Goal: Task Accomplishment & Management: Use online tool/utility

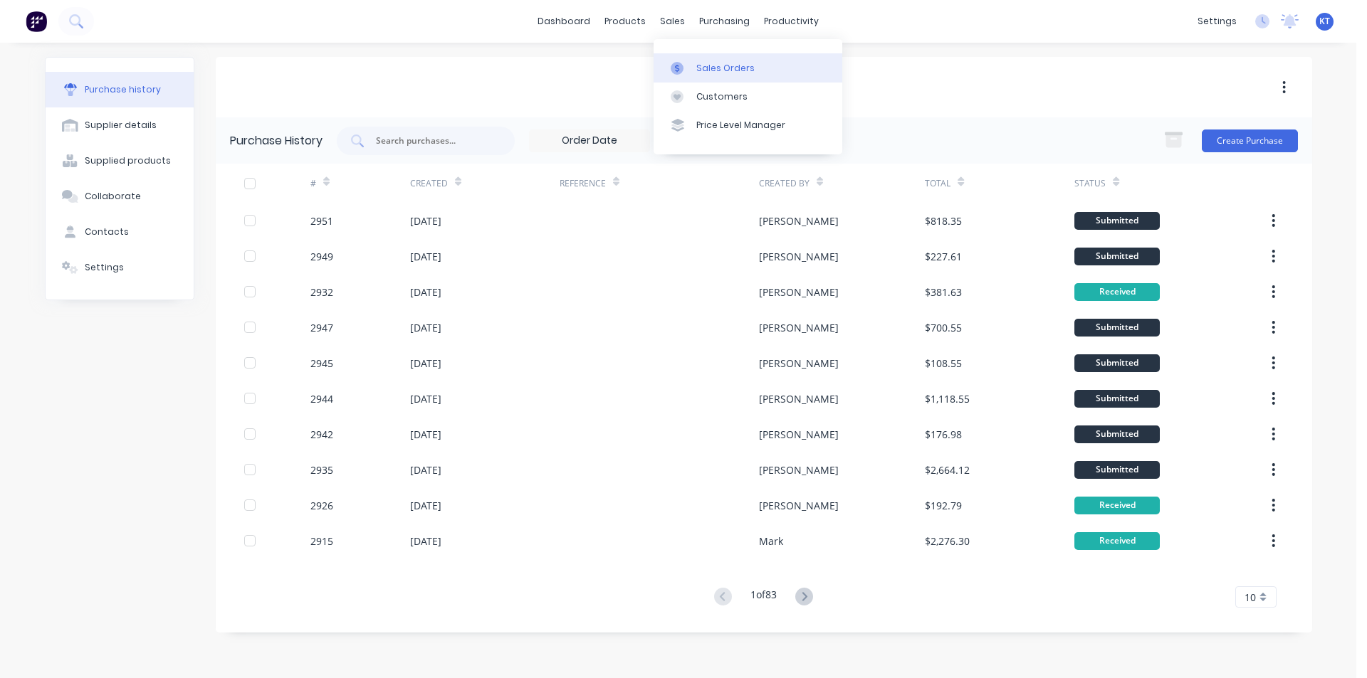
click at [703, 56] on link "Sales Orders" at bounding box center [748, 67] width 189 height 28
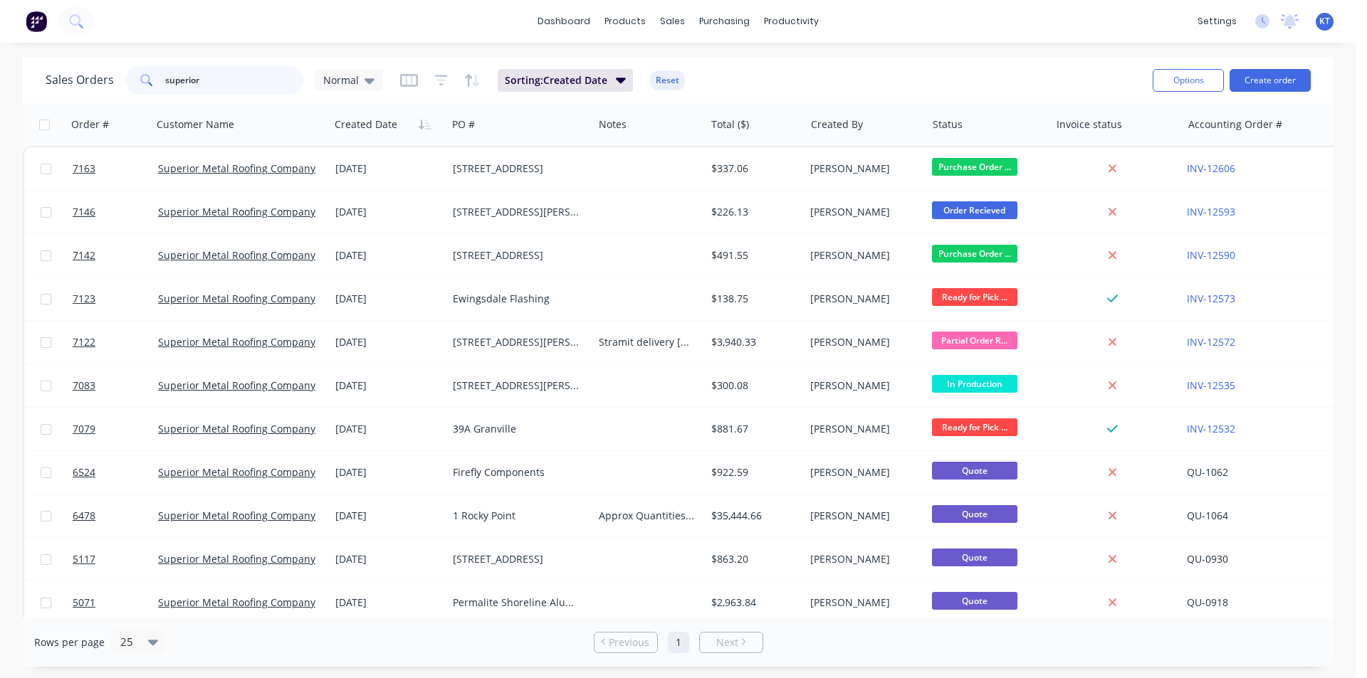
click at [290, 74] on input "superior" at bounding box center [234, 80] width 139 height 28
click at [702, 65] on div "Sales Orders" at bounding box center [725, 68] width 58 height 13
click at [248, 72] on input "superior" at bounding box center [234, 80] width 139 height 28
drag, startPoint x: 248, startPoint y: 72, endPoint x: 610, endPoint y: 145, distance: 369.0
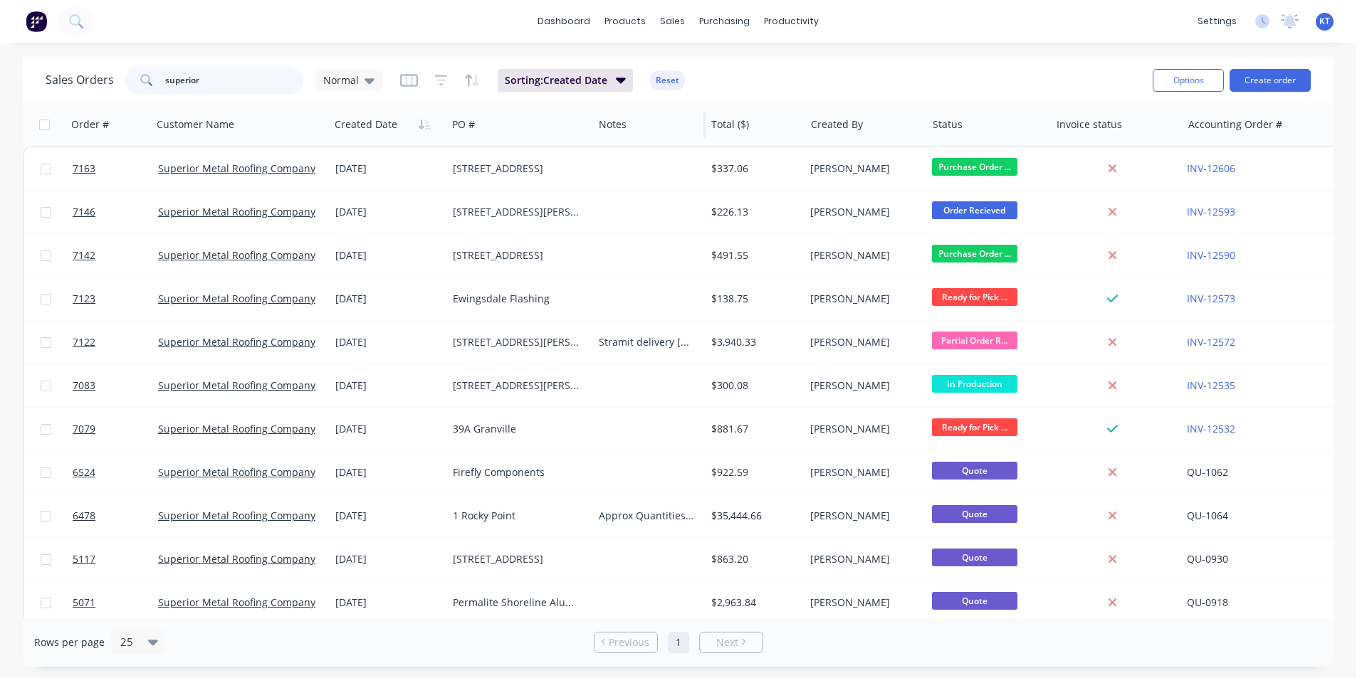
click at [249, 72] on input "superior" at bounding box center [234, 80] width 139 height 28
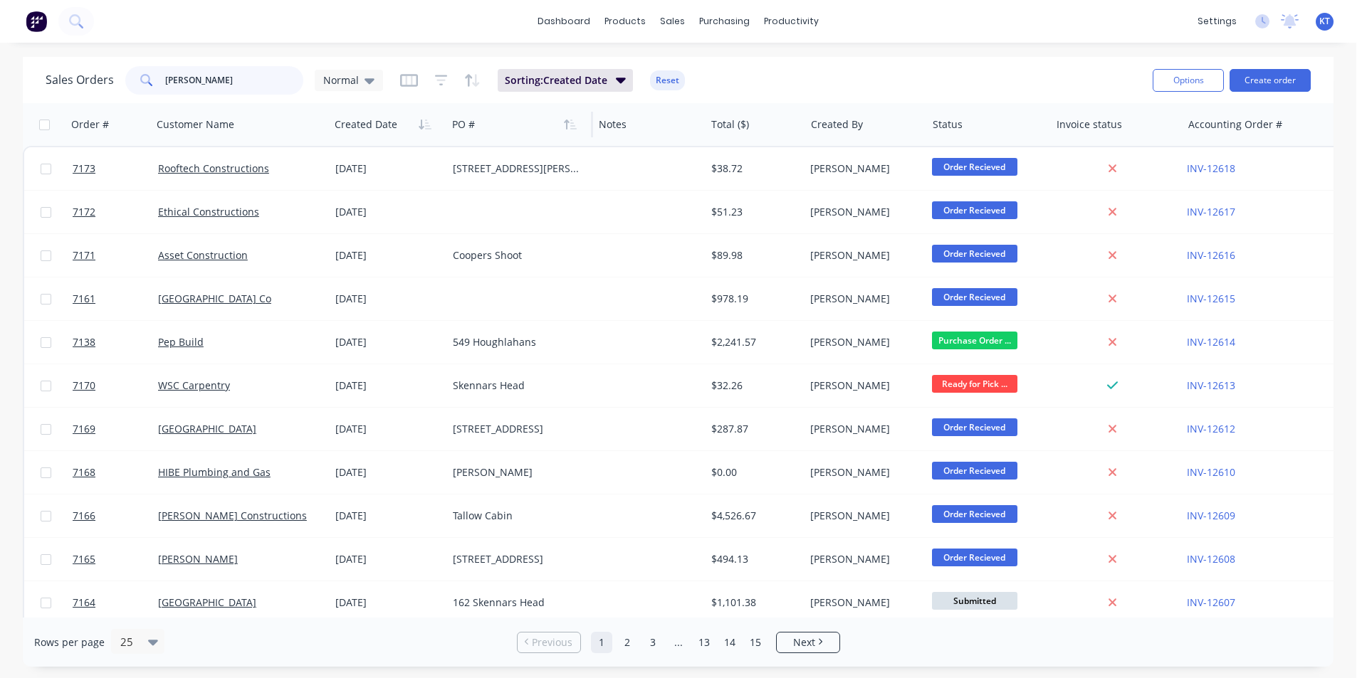
type input "[PERSON_NAME]"
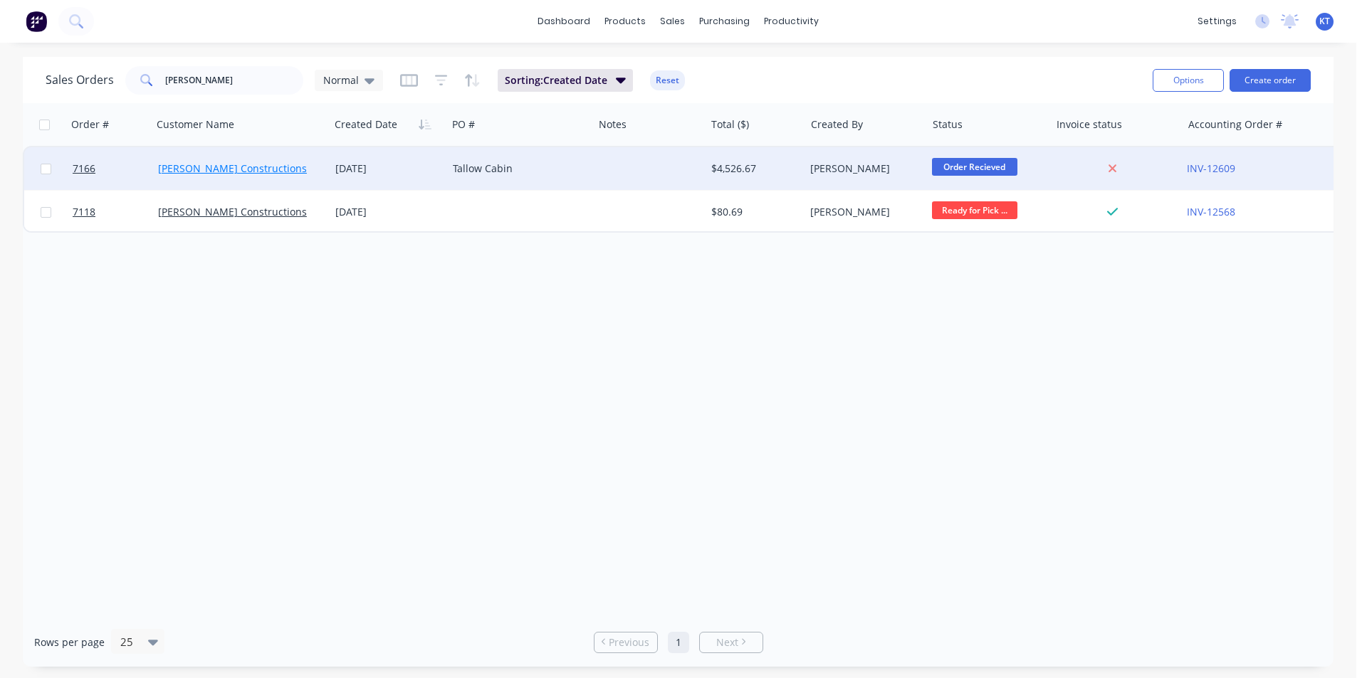
click at [204, 169] on link "[PERSON_NAME] Constructions" at bounding box center [232, 169] width 149 height 14
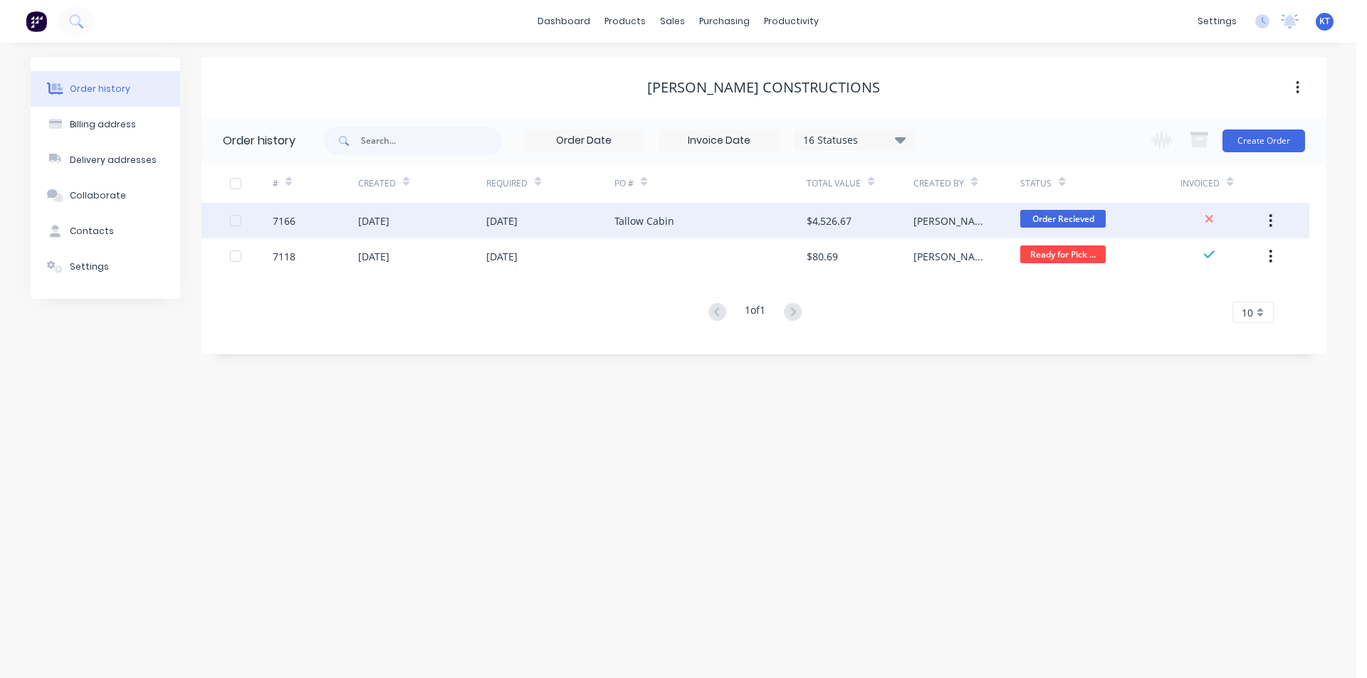
click at [789, 224] on div "Tallow Cabin" at bounding box center [710, 221] width 192 height 36
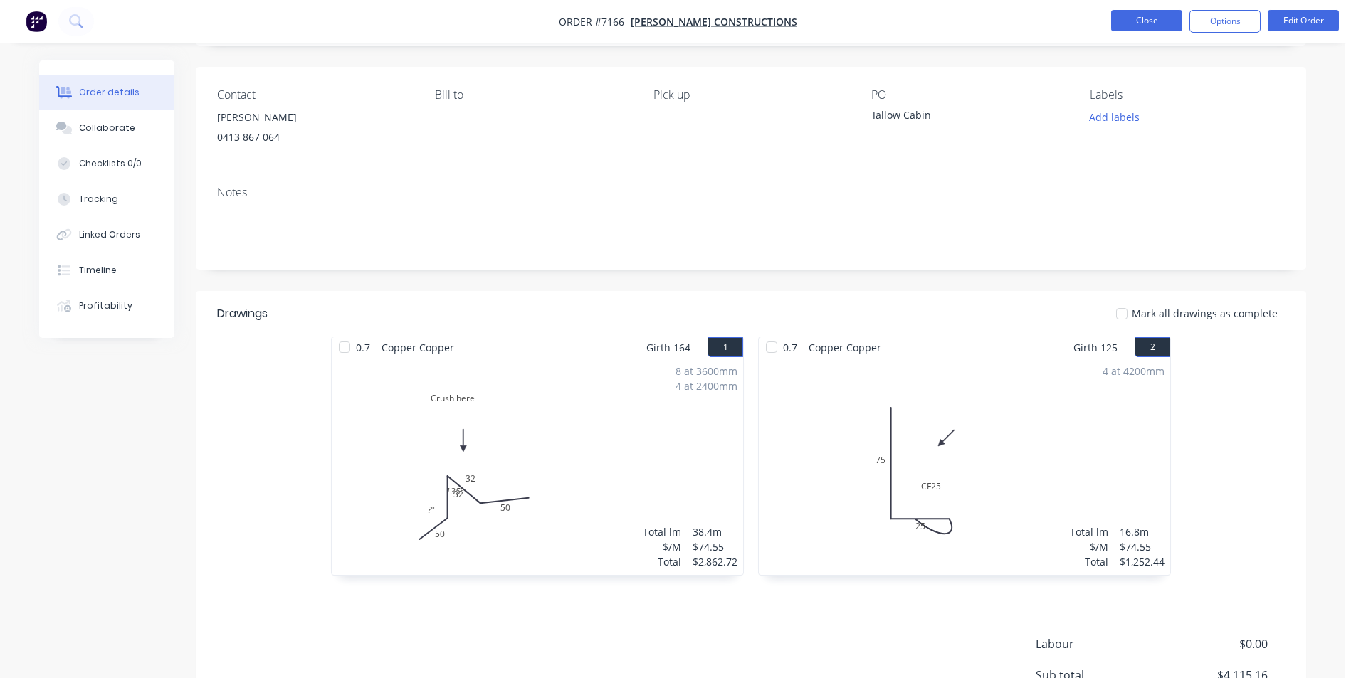
scroll to position [90, 0]
click at [1151, 17] on button "Close" at bounding box center [1146, 20] width 71 height 21
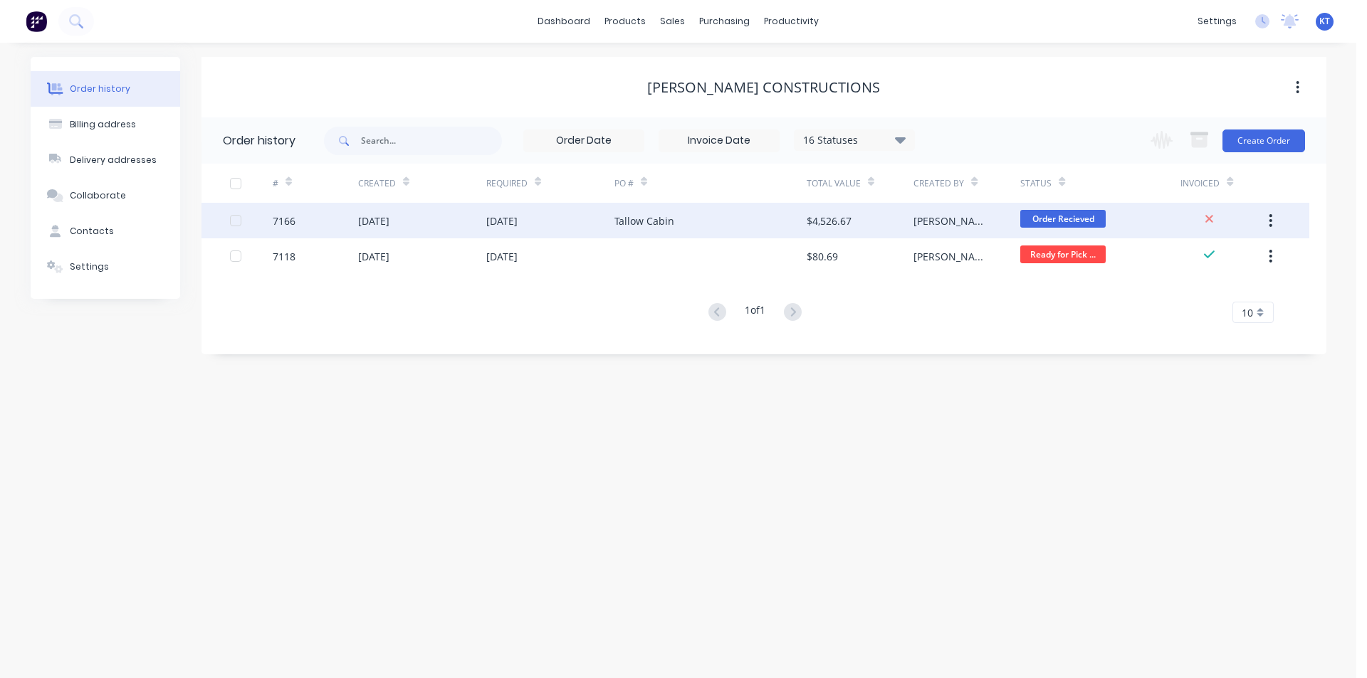
click at [619, 219] on div "Tallow Cabin" at bounding box center [644, 221] width 60 height 15
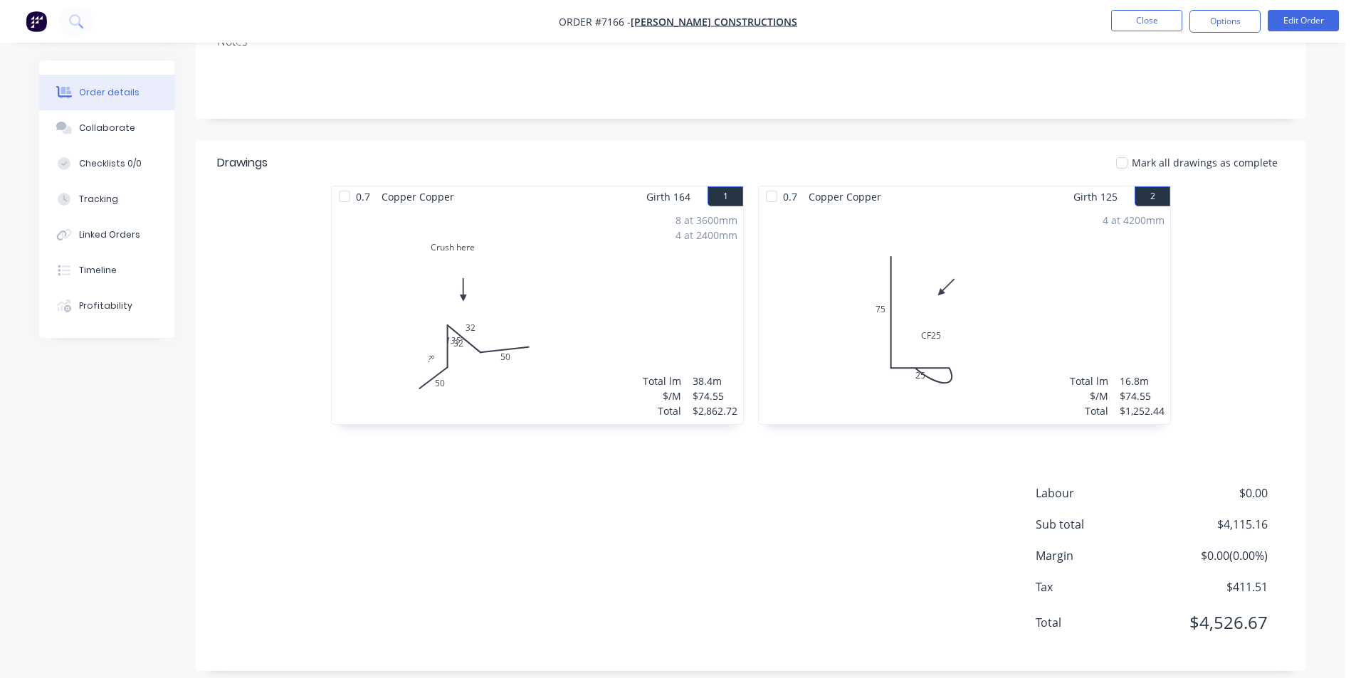
scroll to position [256, 0]
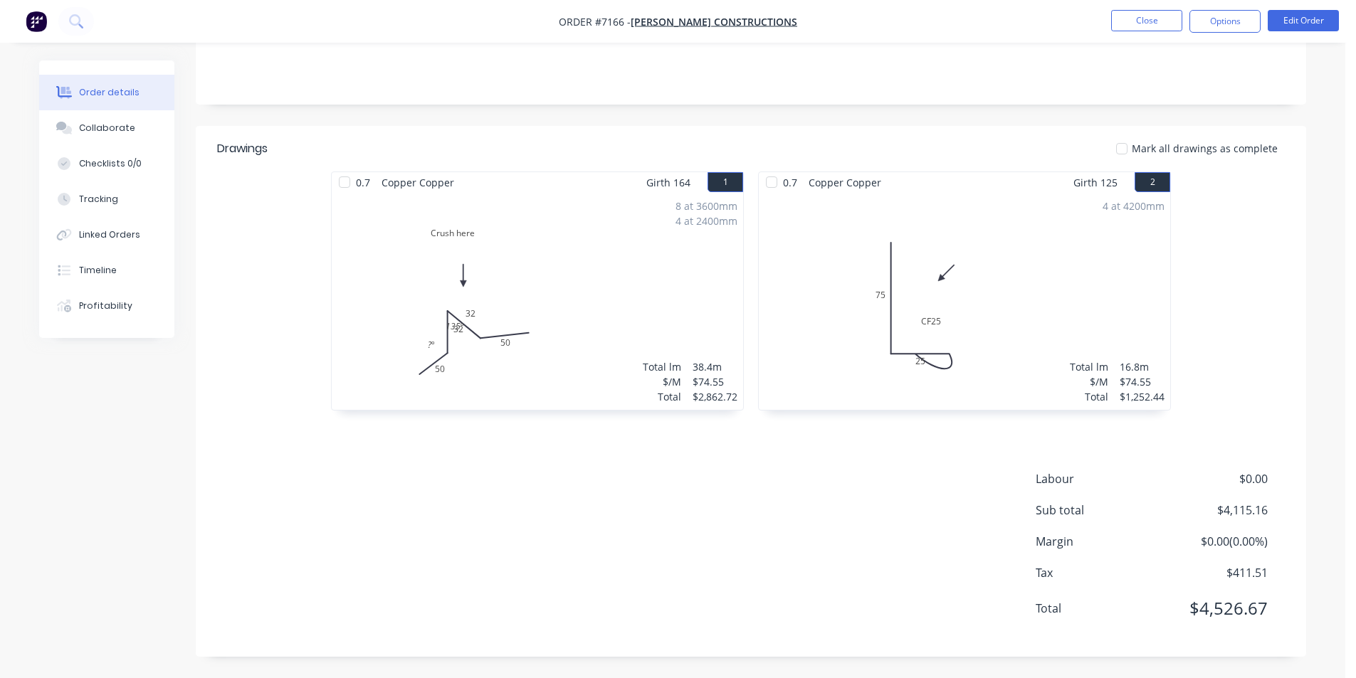
click at [1321, 33] on nav "Order #7166 - [PERSON_NAME] Constructions Close Options Edit Order" at bounding box center [678, 21] width 1356 height 43
click at [1321, 24] on button "Edit Order" at bounding box center [1303, 20] width 71 height 21
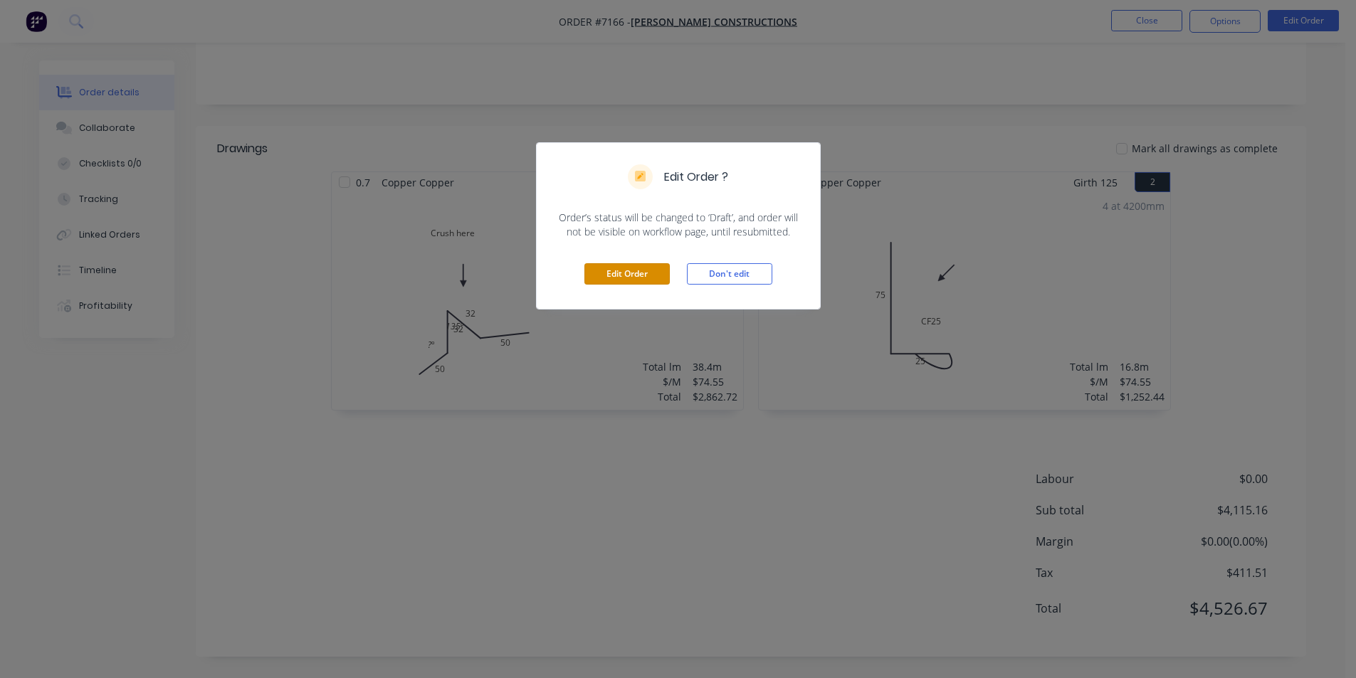
drag, startPoint x: 639, startPoint y: 277, endPoint x: 725, endPoint y: 339, distance: 106.1
click at [638, 277] on button "Edit Order" at bounding box center [627, 273] width 85 height 21
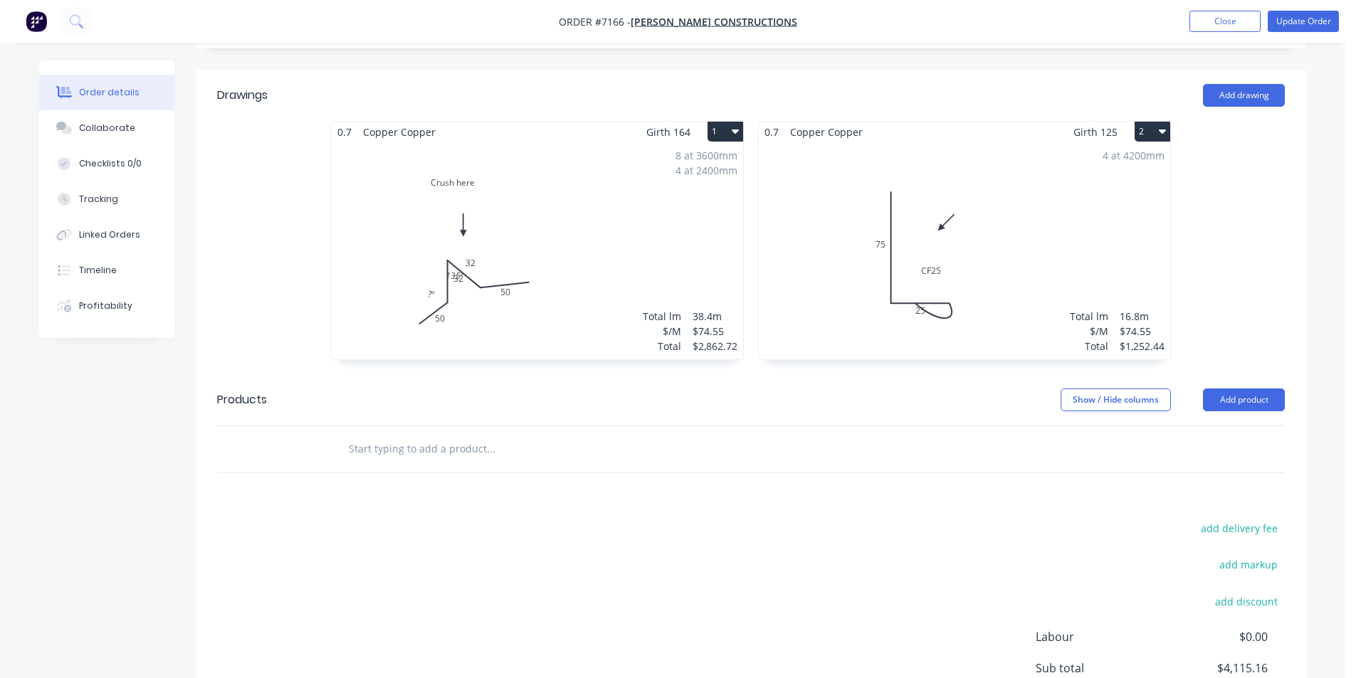
scroll to position [314, 0]
click at [1245, 600] on button "add discount" at bounding box center [1246, 600] width 78 height 19
click at [1237, 609] on input at bounding box center [1229, 601] width 64 height 21
type input "20"
click input "submit" at bounding box center [0, 0] width 0 height 0
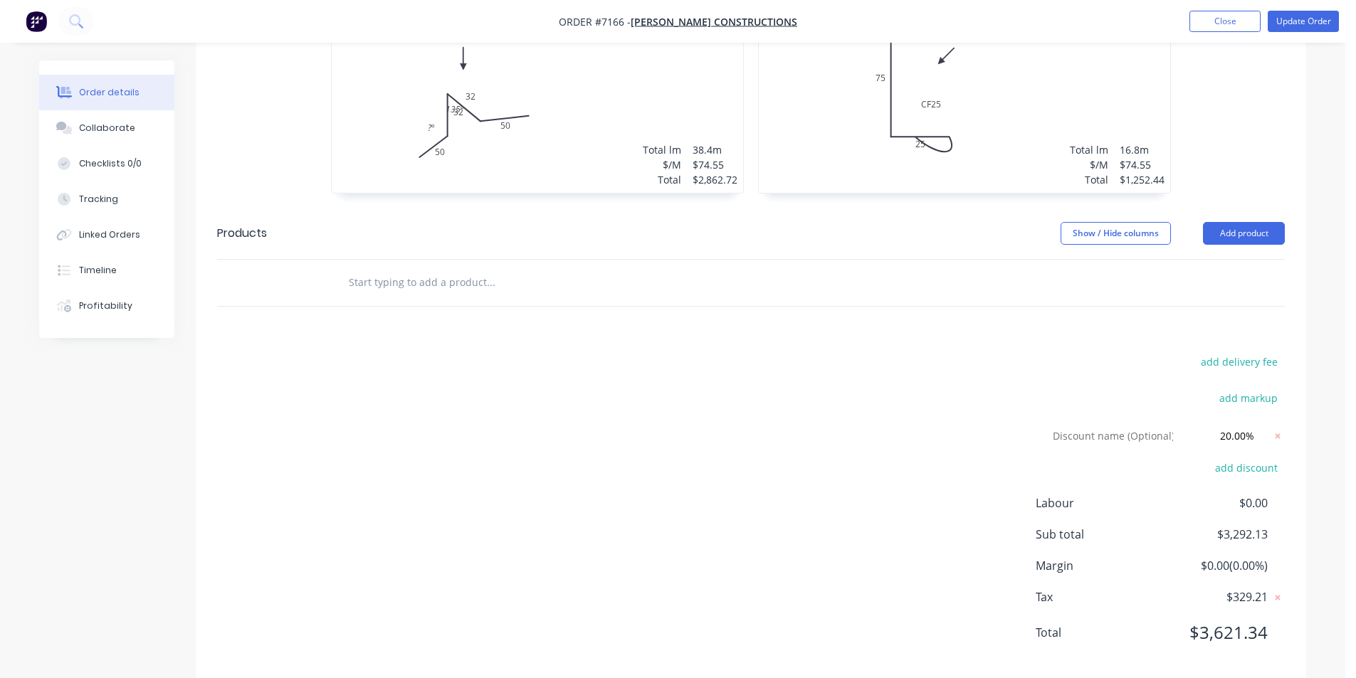
scroll to position [488, 0]
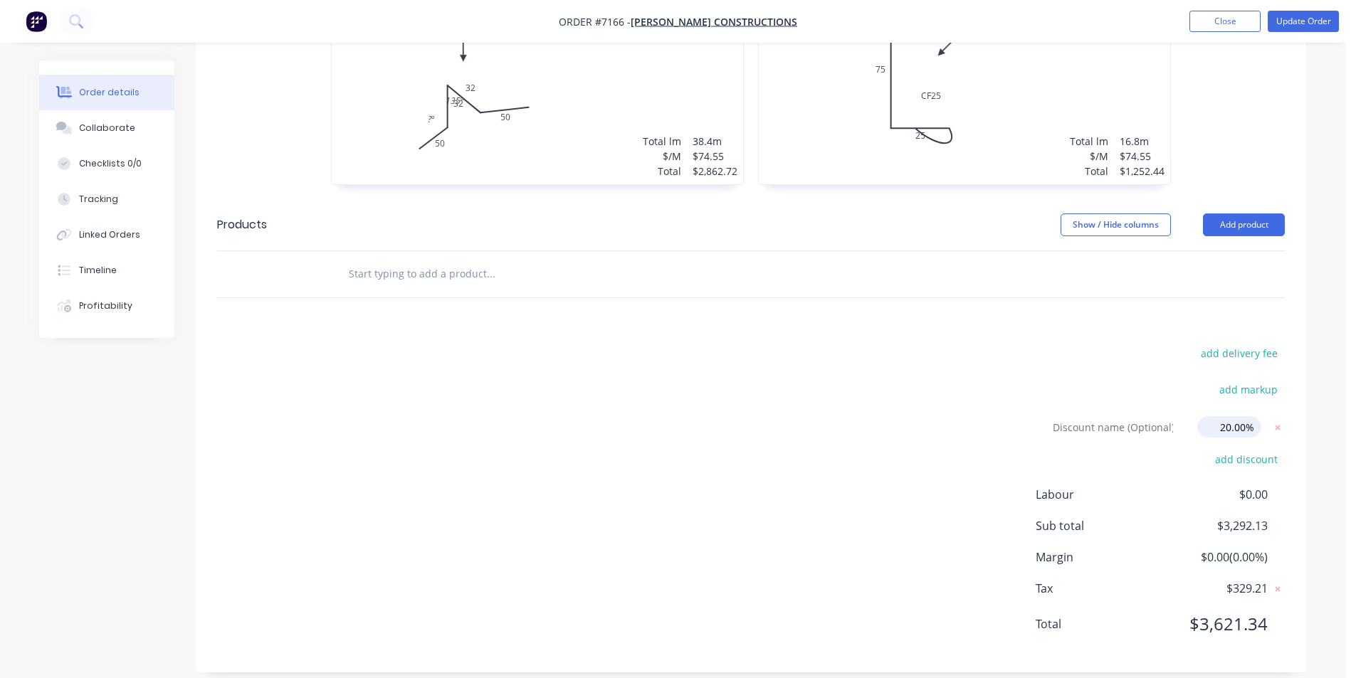
click at [1237, 426] on input "20.00%" at bounding box center [1229, 426] width 64 height 21
click input "submit" at bounding box center [0, 0] width 0 height 0
type input "15%"
click at [1297, 535] on div "add delivery fee add markup Discount name (Optional) 15% 15% 0% add discount La…" at bounding box center [751, 498] width 1111 height 308
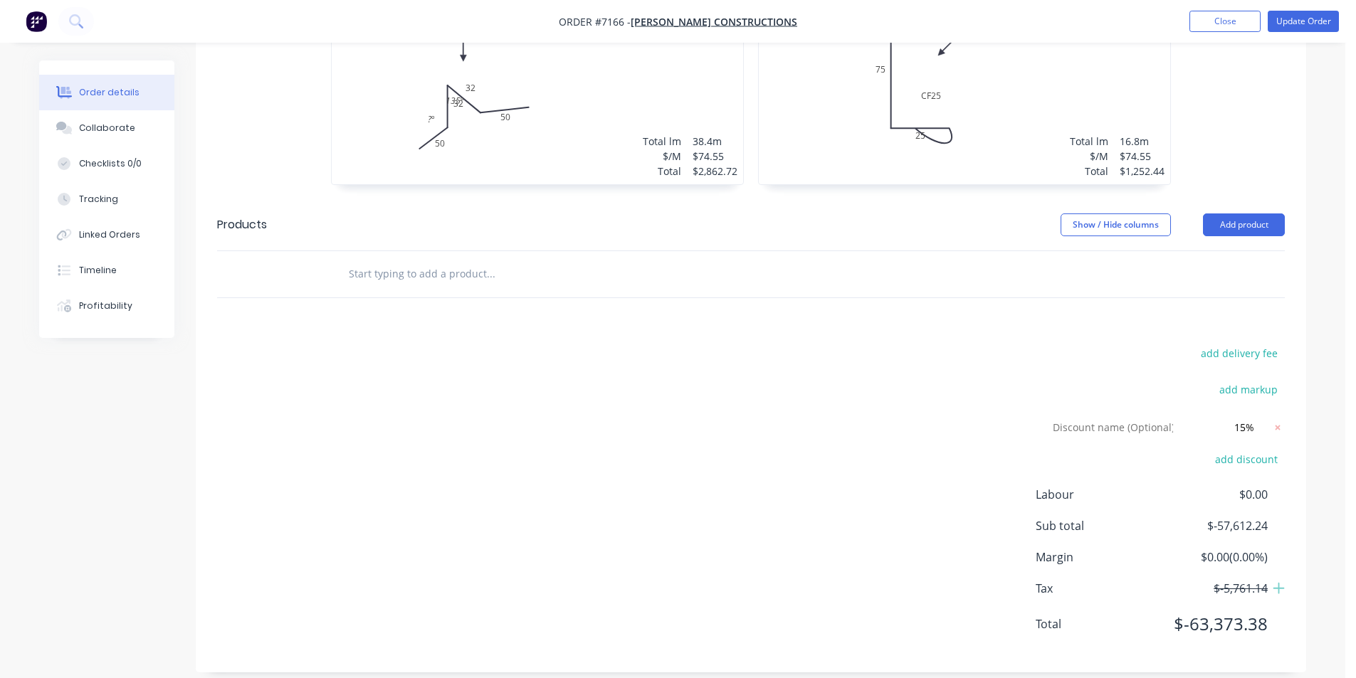
drag, startPoint x: 1332, startPoint y: 552, endPoint x: 1319, endPoint y: 496, distance: 57.8
click at [1331, 552] on div "Order details Collaborate Checklists 0/0 Tracking Linked Orders Timeline Profit…" at bounding box center [673, 103] width 1346 height 1183
click at [1277, 426] on icon at bounding box center [1278, 427] width 5 height 5
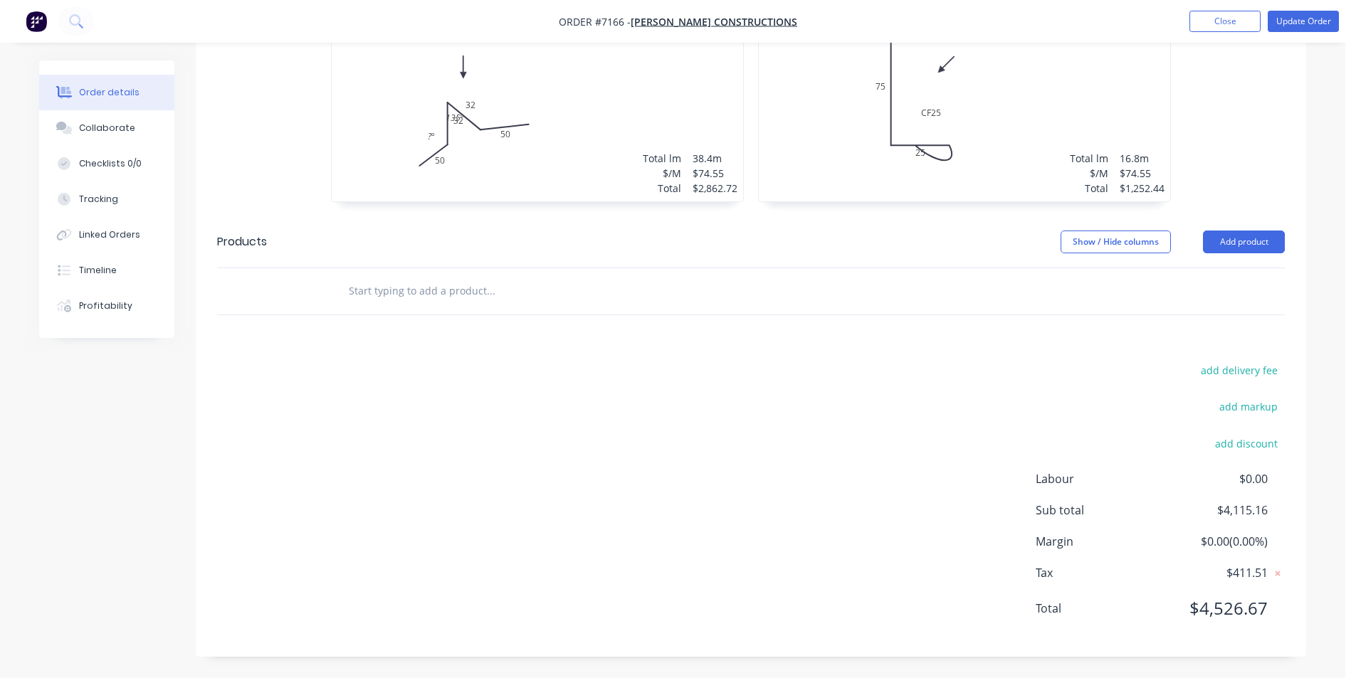
click at [1248, 434] on button "add discount" at bounding box center [1246, 443] width 78 height 19
click at [1222, 447] on input at bounding box center [1229, 448] width 64 height 21
type input "15"
click input "submit" at bounding box center [0, 0] width 0 height 0
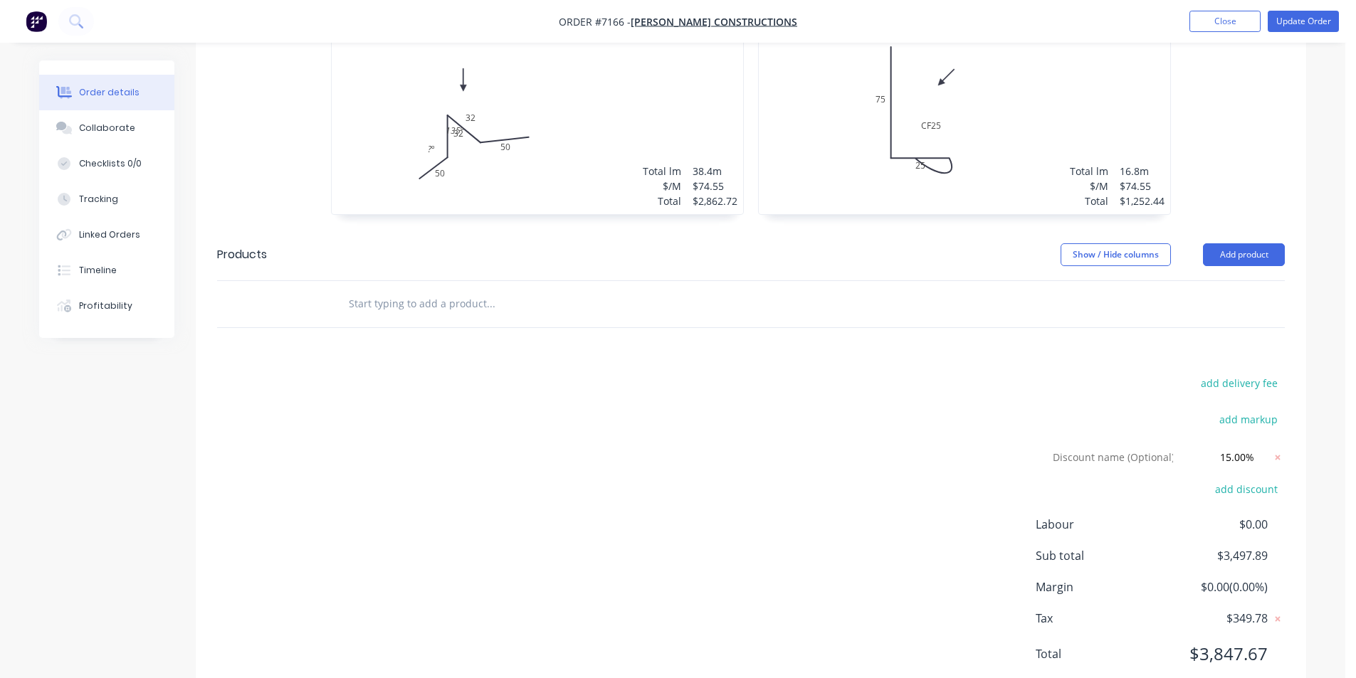
scroll to position [483, 0]
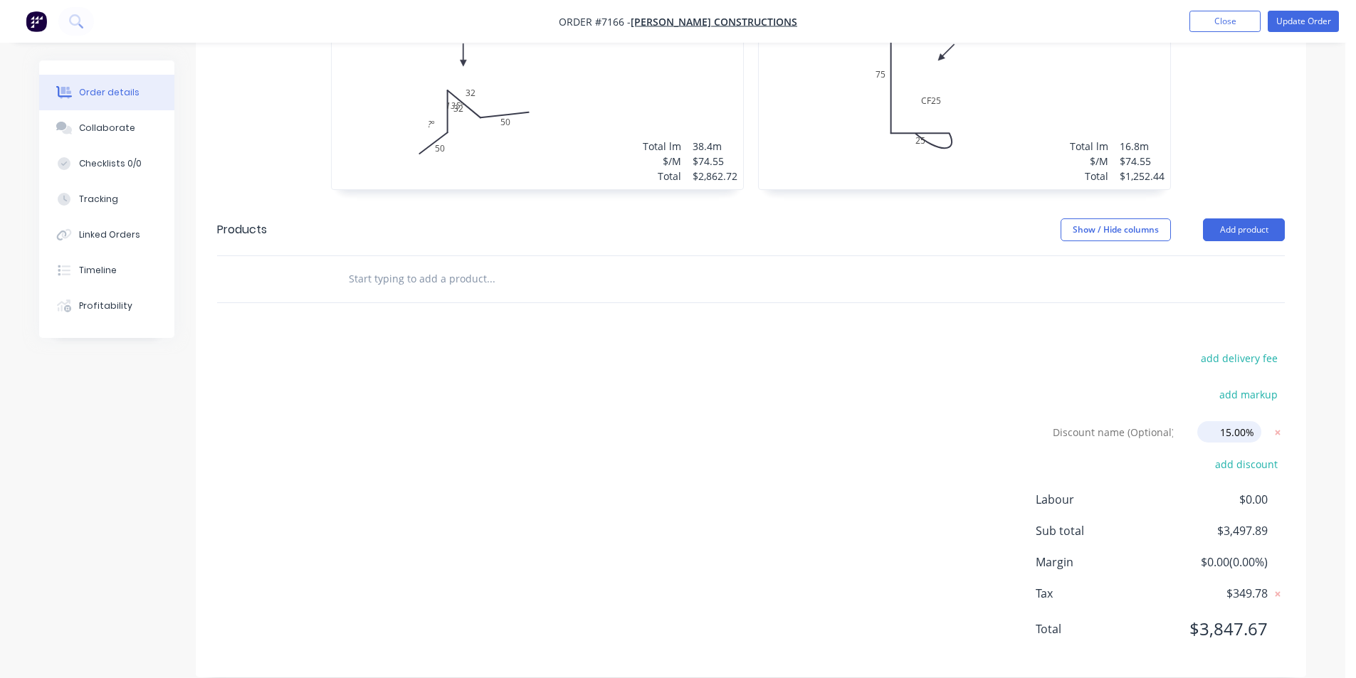
click at [1225, 436] on input "15.00%" at bounding box center [1229, 431] width 64 height 21
click at [1277, 434] on icon at bounding box center [1278, 432] width 5 height 5
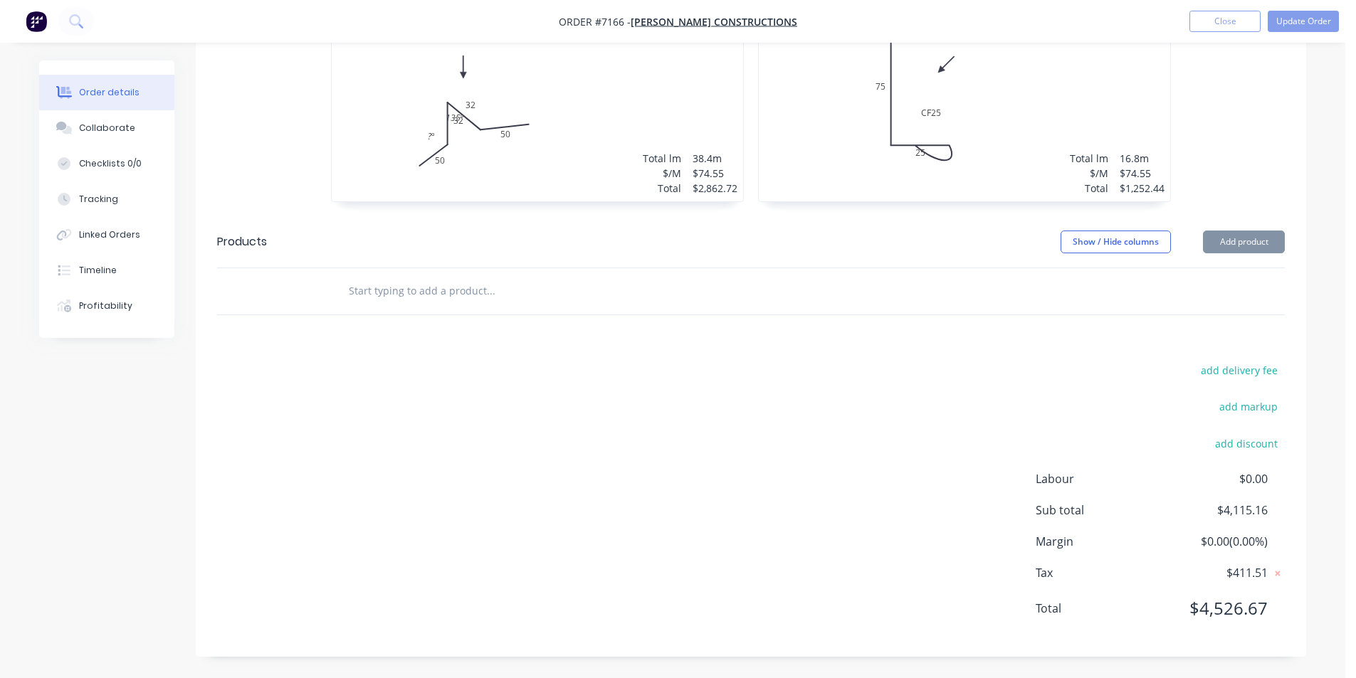
scroll to position [471, 0]
click at [1248, 446] on button "add discount" at bounding box center [1246, 443] width 78 height 19
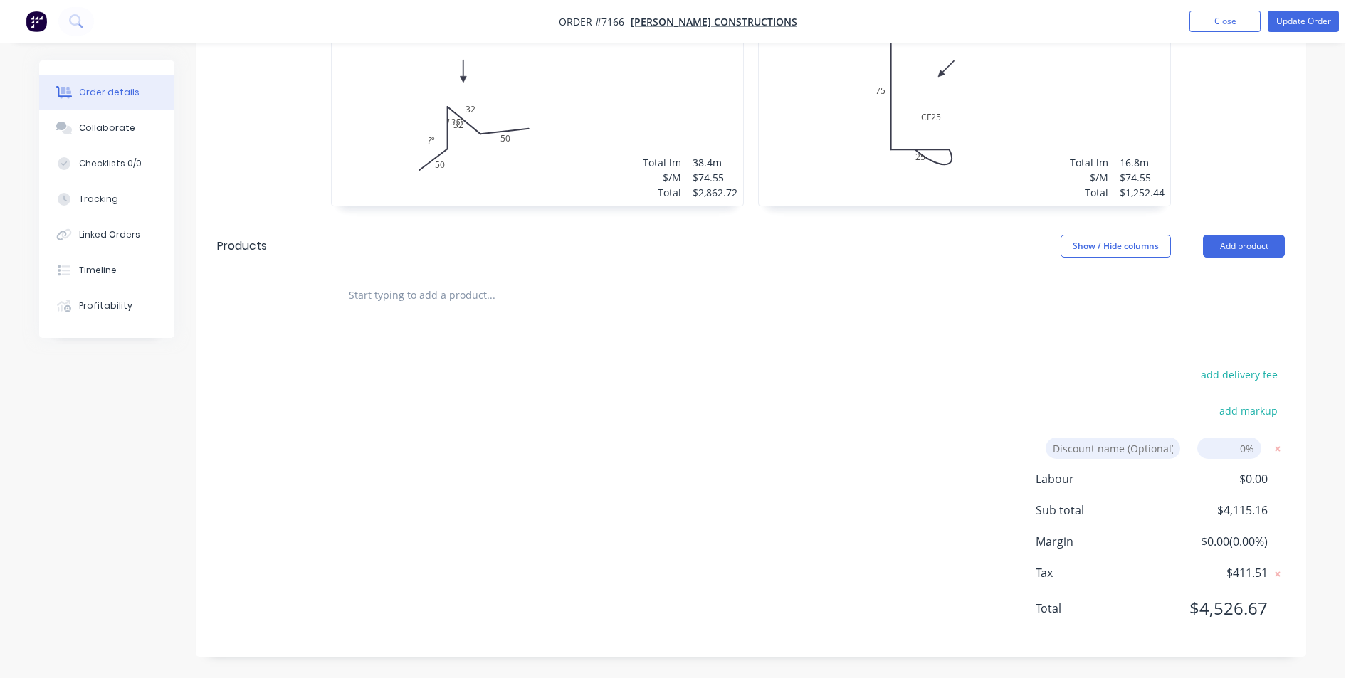
click at [1222, 444] on input at bounding box center [1229, 448] width 64 height 21
type input "20"
click input "submit" at bounding box center [0, 0] width 0 height 0
click at [1321, 589] on div "Order details Collaborate Checklists 0/0 Tracking Linked Orders Timeline Profit…" at bounding box center [673, 124] width 1346 height 1183
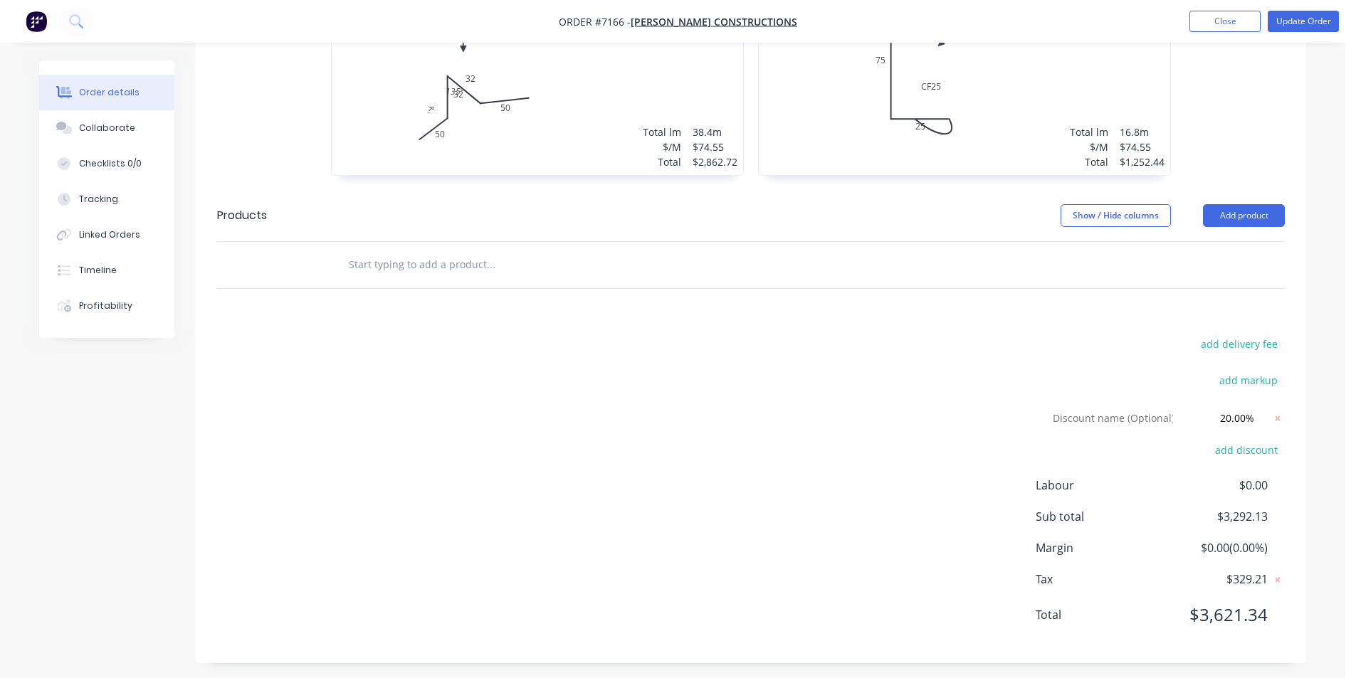
scroll to position [504, 0]
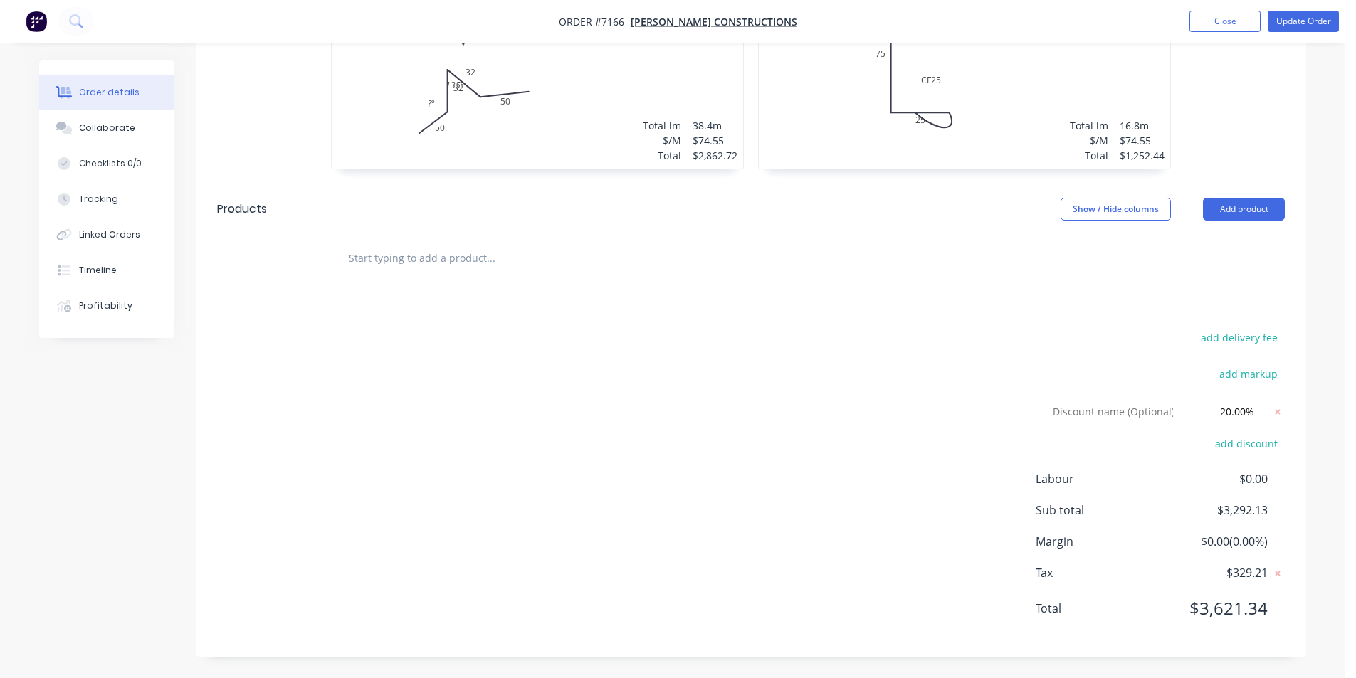
click at [903, 416] on div "add delivery fee add markup Discount name (Optional) 20.00% 20.00% 0% add disco…" at bounding box center [751, 482] width 1068 height 308
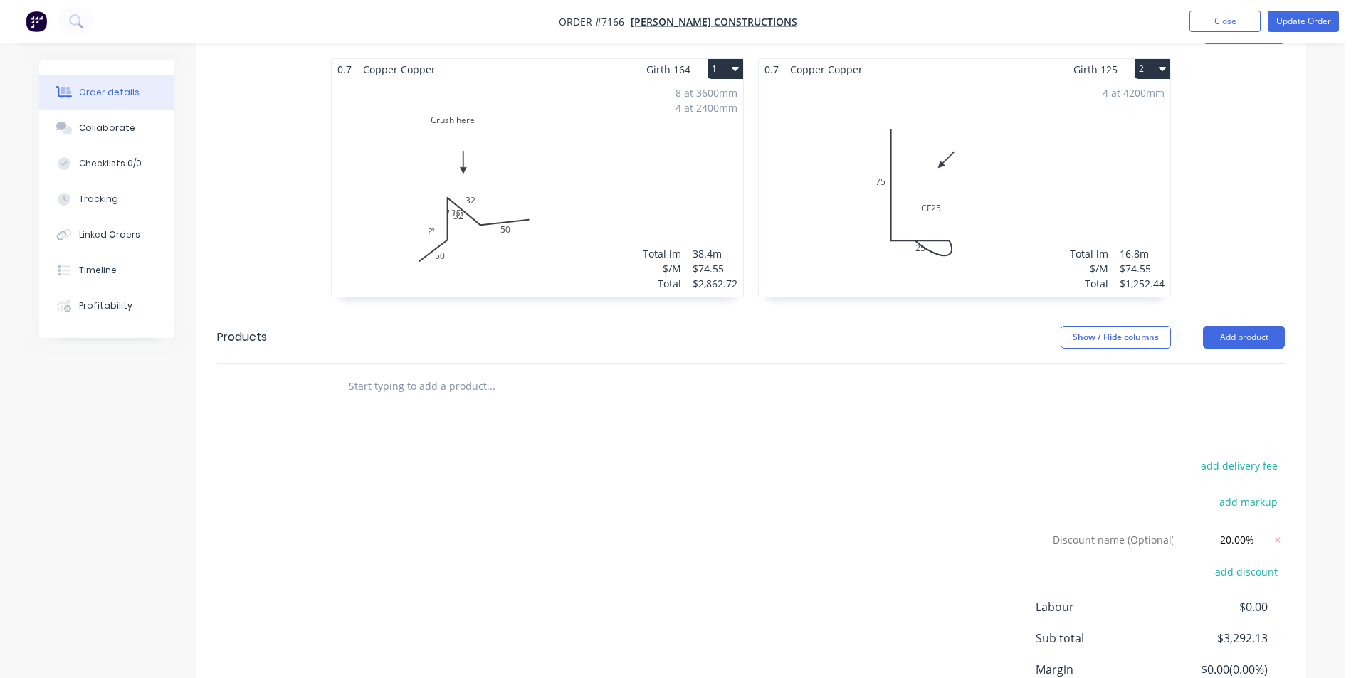
scroll to position [375, 0]
click at [1266, 226] on div "0.7 Copper Copper Girth 164 1 Crush here 50 32 32 50 ? º 135 º Crush here 50 32…" at bounding box center [751, 185] width 1111 height 253
drag, startPoint x: 1231, startPoint y: 37, endPoint x: 1238, endPoint y: 22, distance: 16.6
click at [1231, 34] on nav "Order #7166 - [PERSON_NAME] Constructions Add product Close Update Order" at bounding box center [678, 21] width 1356 height 43
click at [1238, 19] on button "Close" at bounding box center [1225, 21] width 71 height 21
